Goal: Transaction & Acquisition: Book appointment/travel/reservation

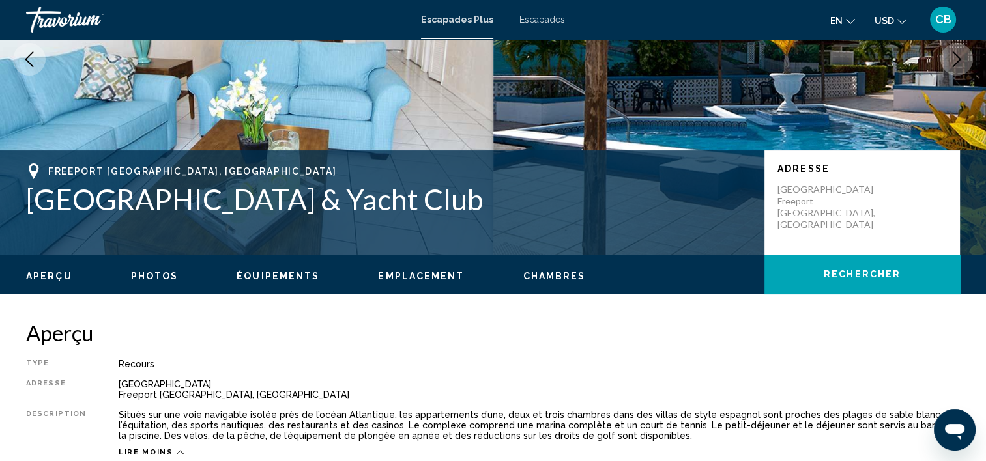
scroll to position [125, 0]
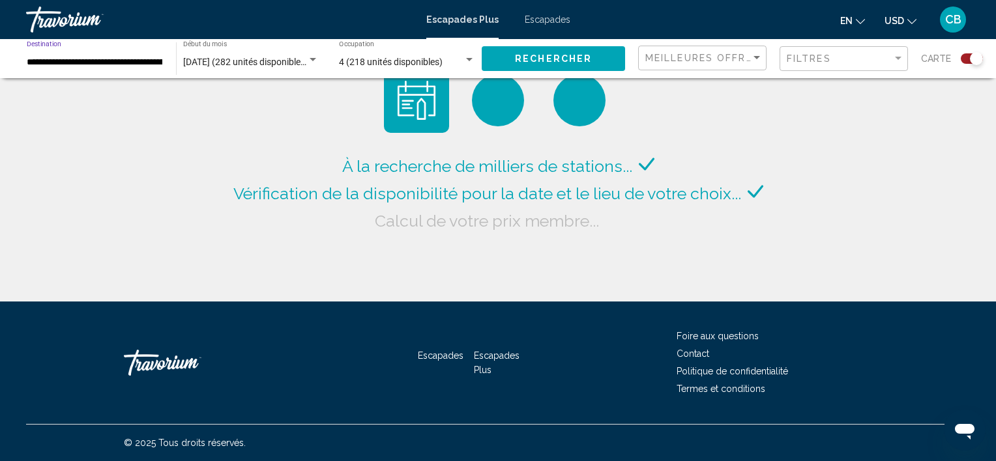
click at [93, 61] on input "**********" at bounding box center [95, 62] width 136 height 10
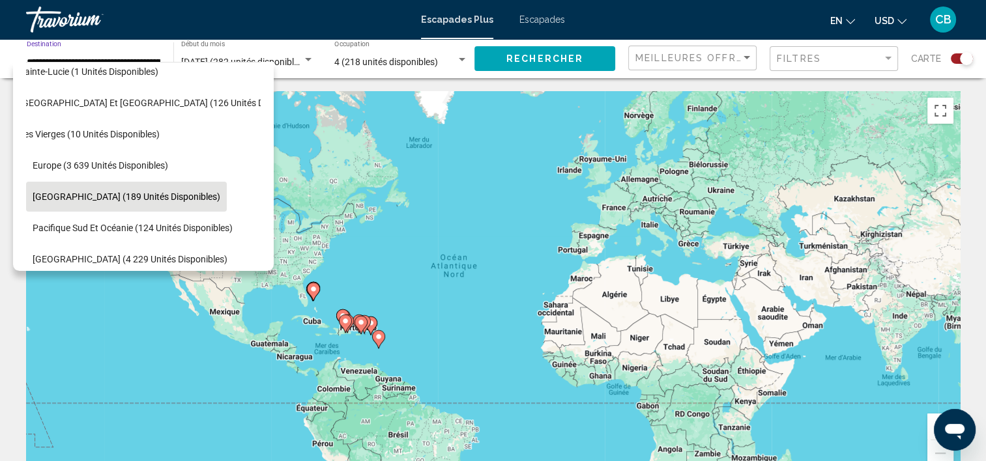
scroll to position [391, 26]
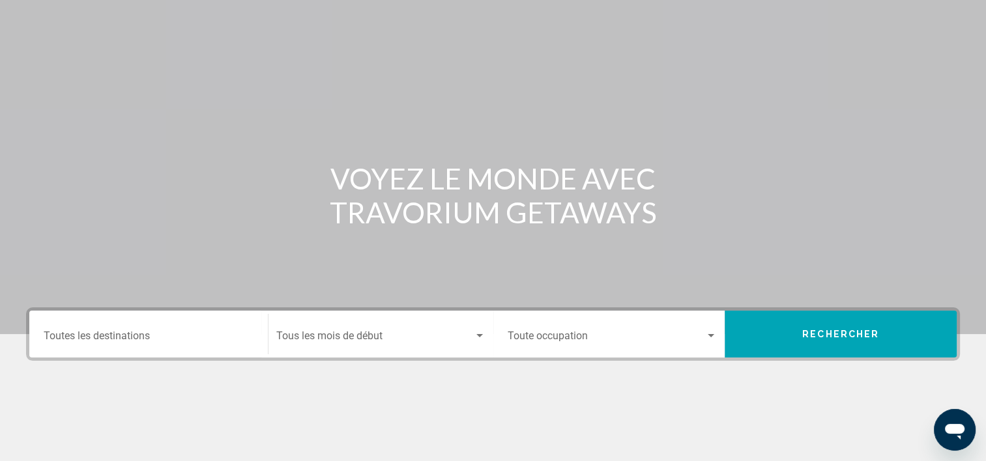
scroll to position [130, 0]
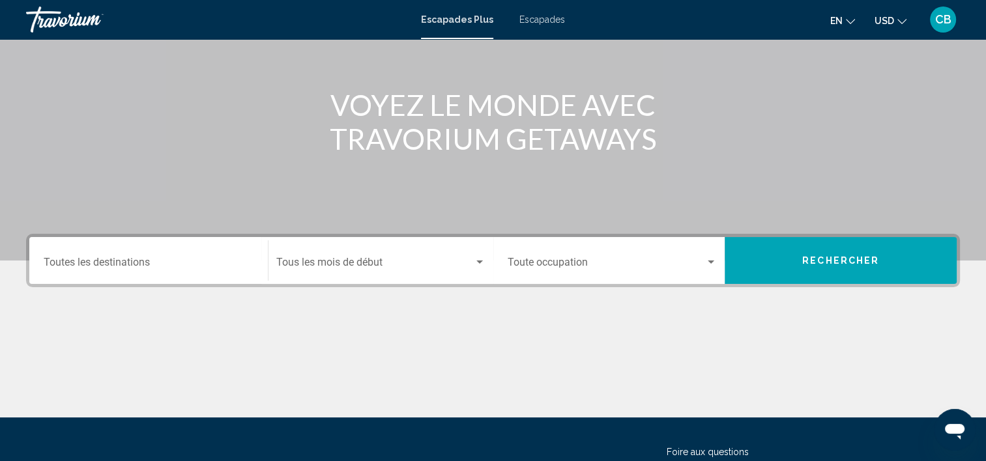
click at [129, 257] on div "Destination Toutes les destinations" at bounding box center [149, 260] width 210 height 41
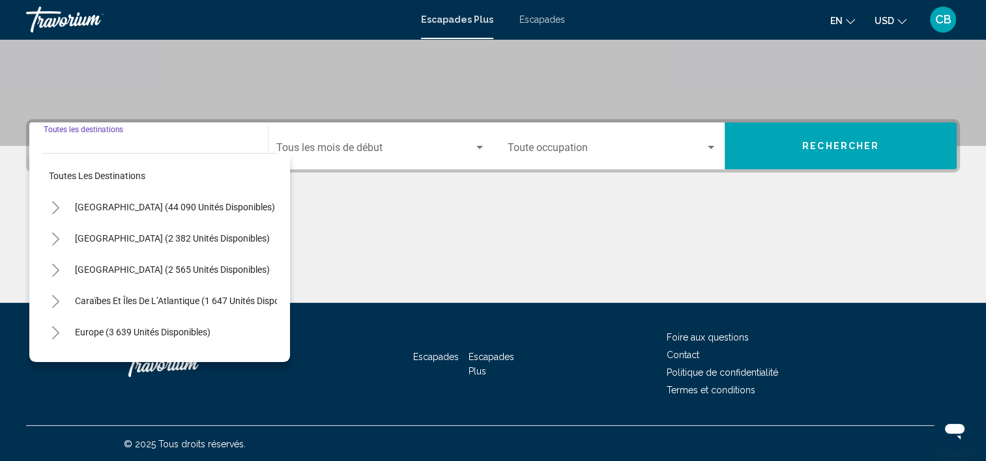
scroll to position [246, 0]
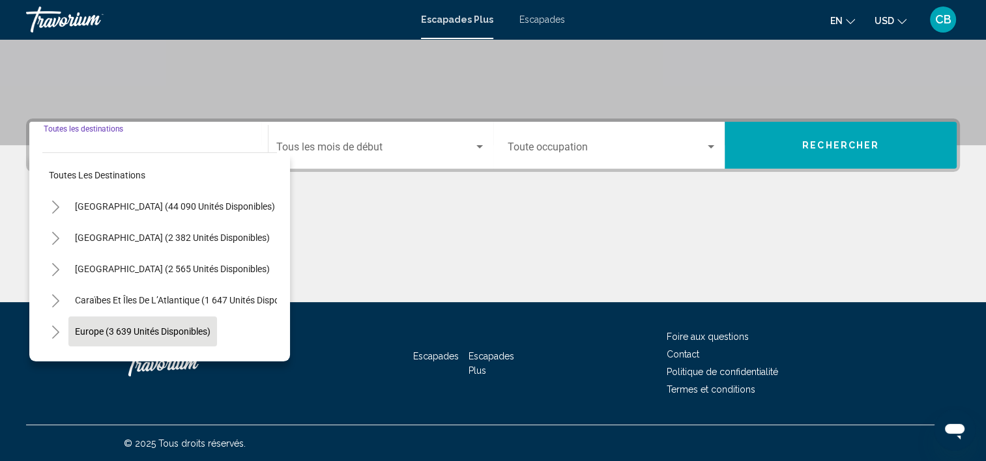
click at [171, 331] on span "Europe (3 639 unités disponibles)" at bounding box center [143, 331] width 136 height 10
type input "**********"
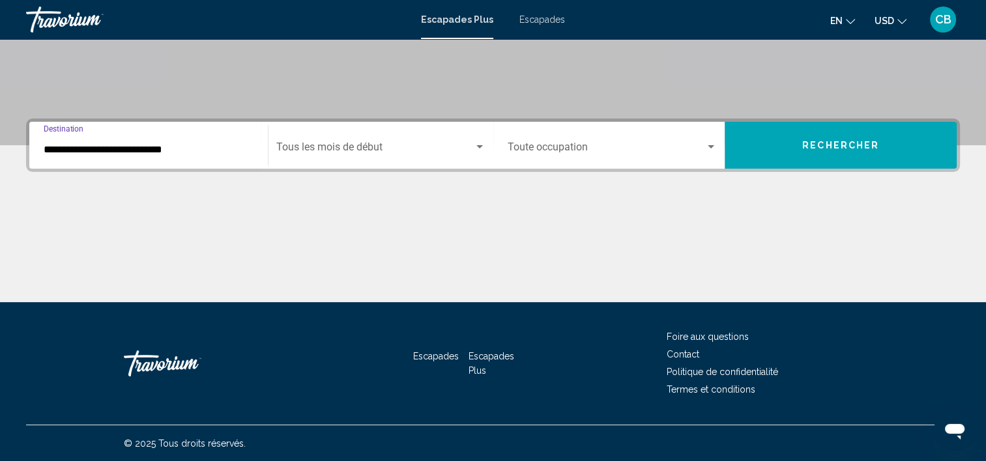
click at [381, 154] on span "Widget de recherche" at bounding box center [374, 150] width 197 height 12
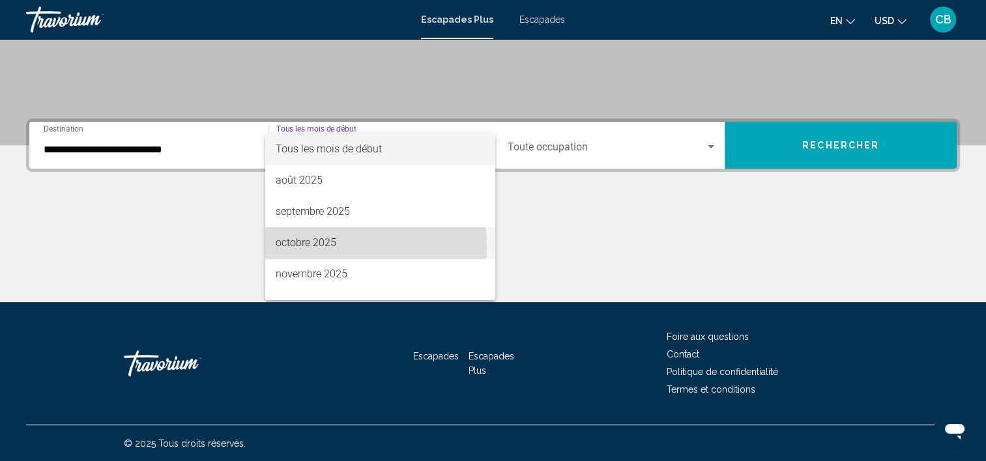
click at [326, 248] on font "octobre 2025" at bounding box center [306, 243] width 61 height 12
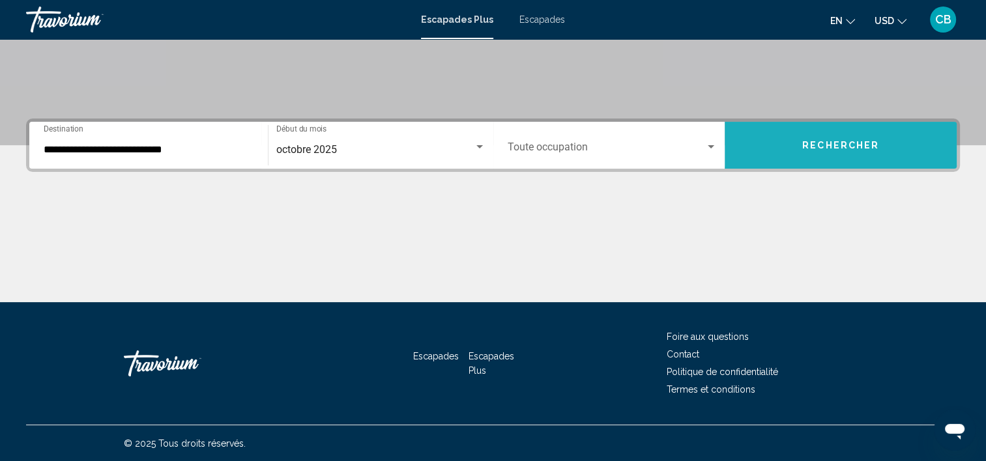
click at [854, 143] on span "Rechercher" at bounding box center [840, 146] width 77 height 10
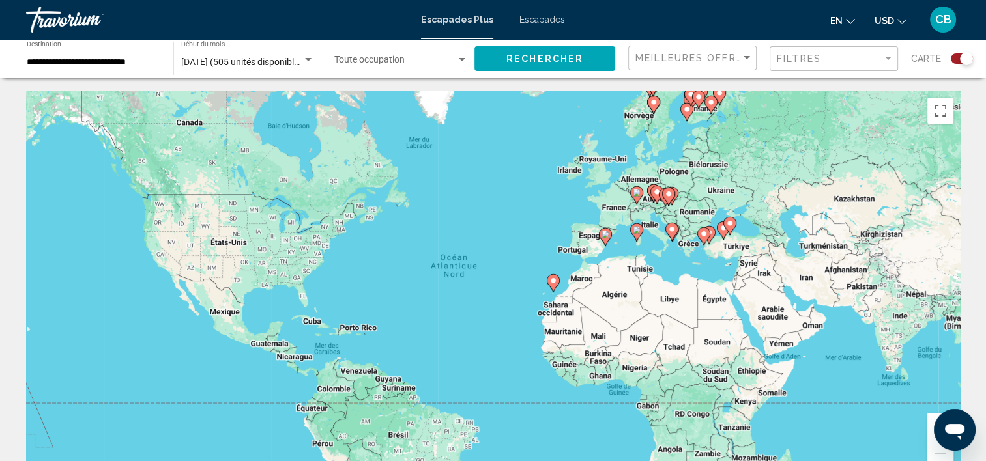
click at [696, 233] on div "Pour activer le glissement avec le clavier, appuyez sur Alt+Entrée. Une fois ce…" at bounding box center [493, 286] width 934 height 391
click at [704, 233] on image "Contenu principal" at bounding box center [704, 234] width 8 height 8
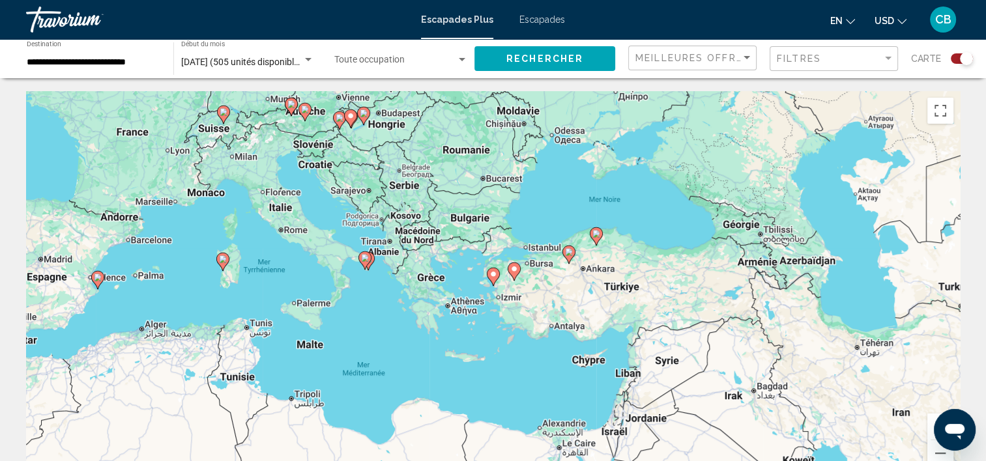
click at [515, 272] on image "Contenu principal" at bounding box center [514, 269] width 8 height 8
type input "**********"
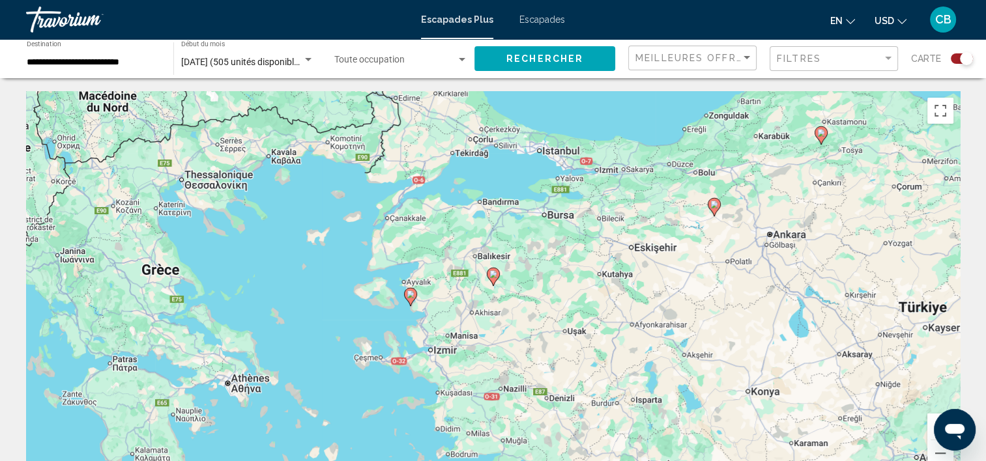
click at [493, 274] on image "Contenu principal" at bounding box center [493, 274] width 8 height 8
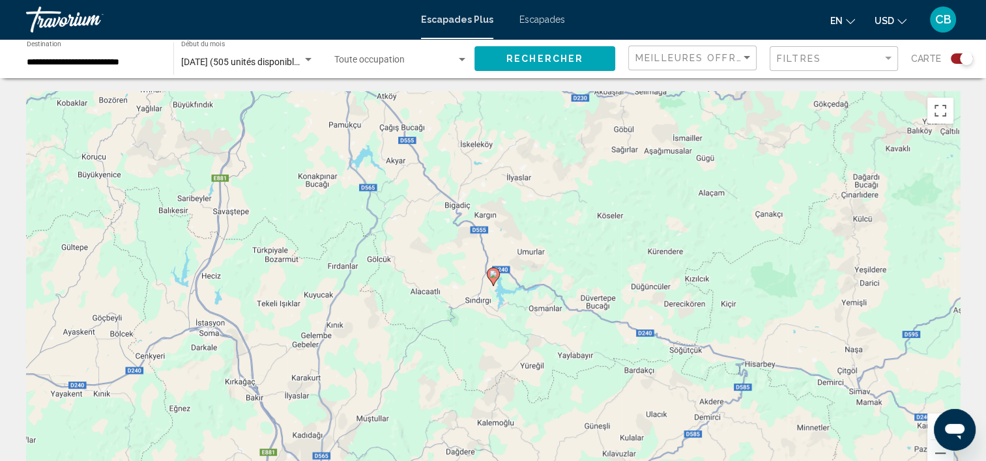
click at [493, 274] on image "Contenu principal" at bounding box center [493, 274] width 8 height 8
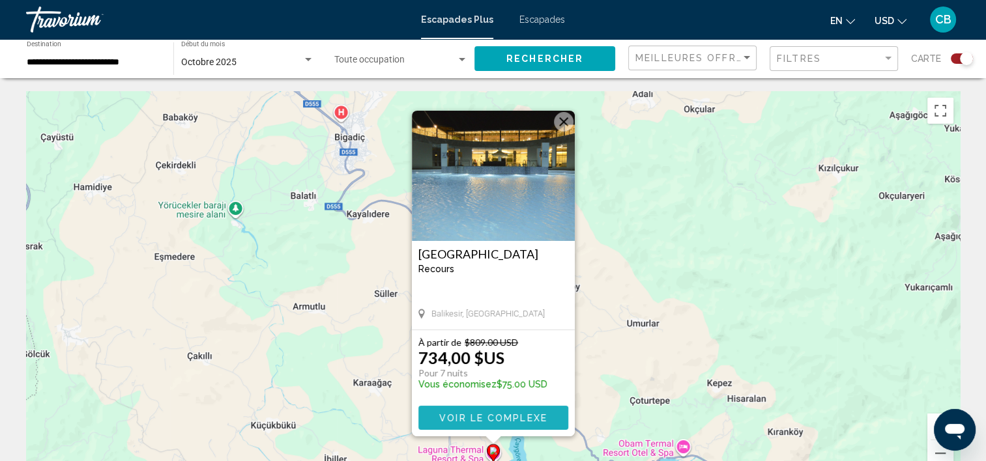
click at [496, 414] on span "Voir le complexe" at bounding box center [493, 418] width 108 height 10
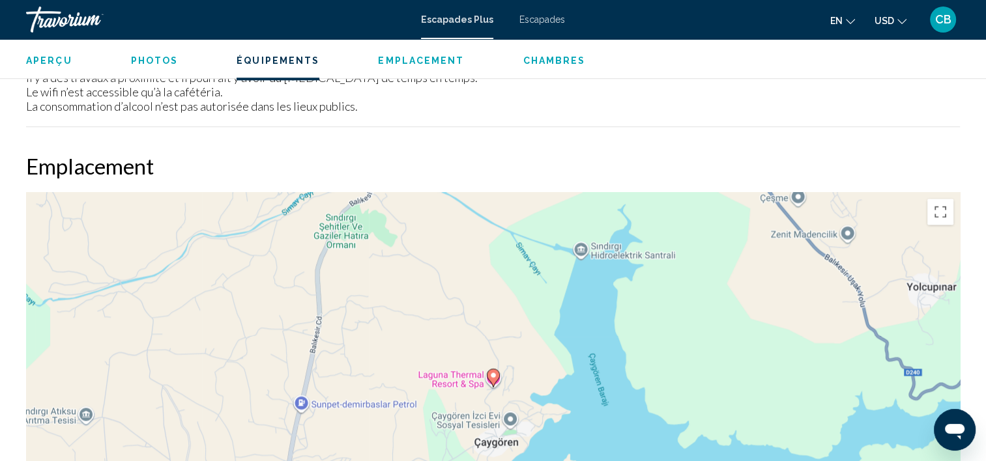
scroll to position [1564, 0]
